Goal: Information Seeking & Learning: Learn about a topic

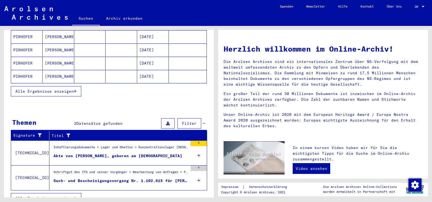
scroll to position [100, 0]
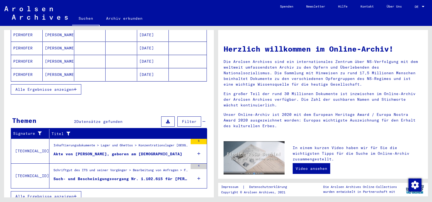
click at [115, 151] on div "Akte von [PERSON_NAME], geboren am [DEMOGRAPHIC_DATA]" at bounding box center [117, 154] width 129 height 6
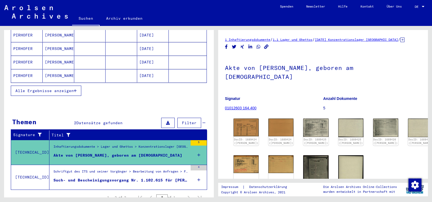
scroll to position [18, 0]
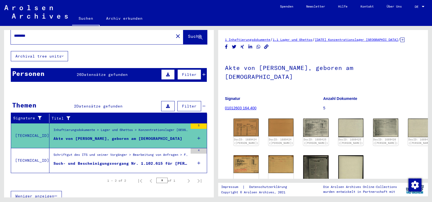
click at [142, 161] on div "Such- und Bescheinigungsvorgang Nr. 1.102.615 für [PERSON_NAME] geboren [DEMOGR…" at bounding box center [120, 164] width 134 height 6
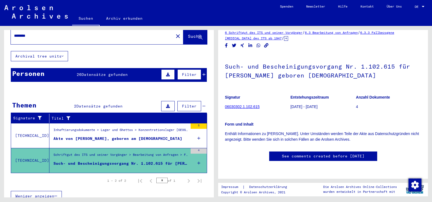
scroll to position [178, 0]
click at [128, 152] on div "Schriftgut des ITS und seiner Vorgänger > Bearbeitung von Anfragen > Fallbezoge…" at bounding box center [120, 156] width 134 height 8
click at [99, 161] on div "Such- und Bescheinigungsvorgang Nr. 1.102.615 für [PERSON_NAME] geboren [DEMOGR…" at bounding box center [120, 164] width 134 height 6
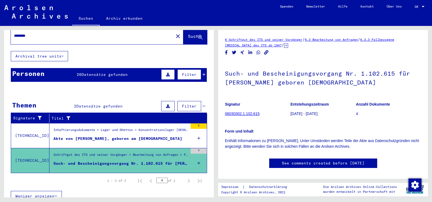
click at [254, 114] on link "06030302.1.102.615" at bounding box center [242, 113] width 35 height 4
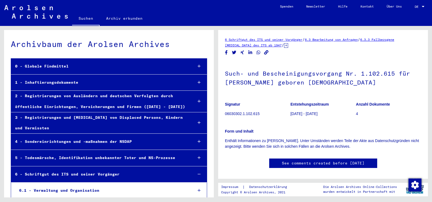
click at [312, 163] on link "See comments created before [DATE]" at bounding box center [323, 163] width 83 height 6
click at [263, 46] on link "6.3.3 Fallbezogene [MEDICAL_DATA] des ITS ab 1947" at bounding box center [309, 43] width 169 height 10
click at [366, 7] on link "Kontakt" at bounding box center [367, 6] width 26 height 13
